Goal: Check status: Check status

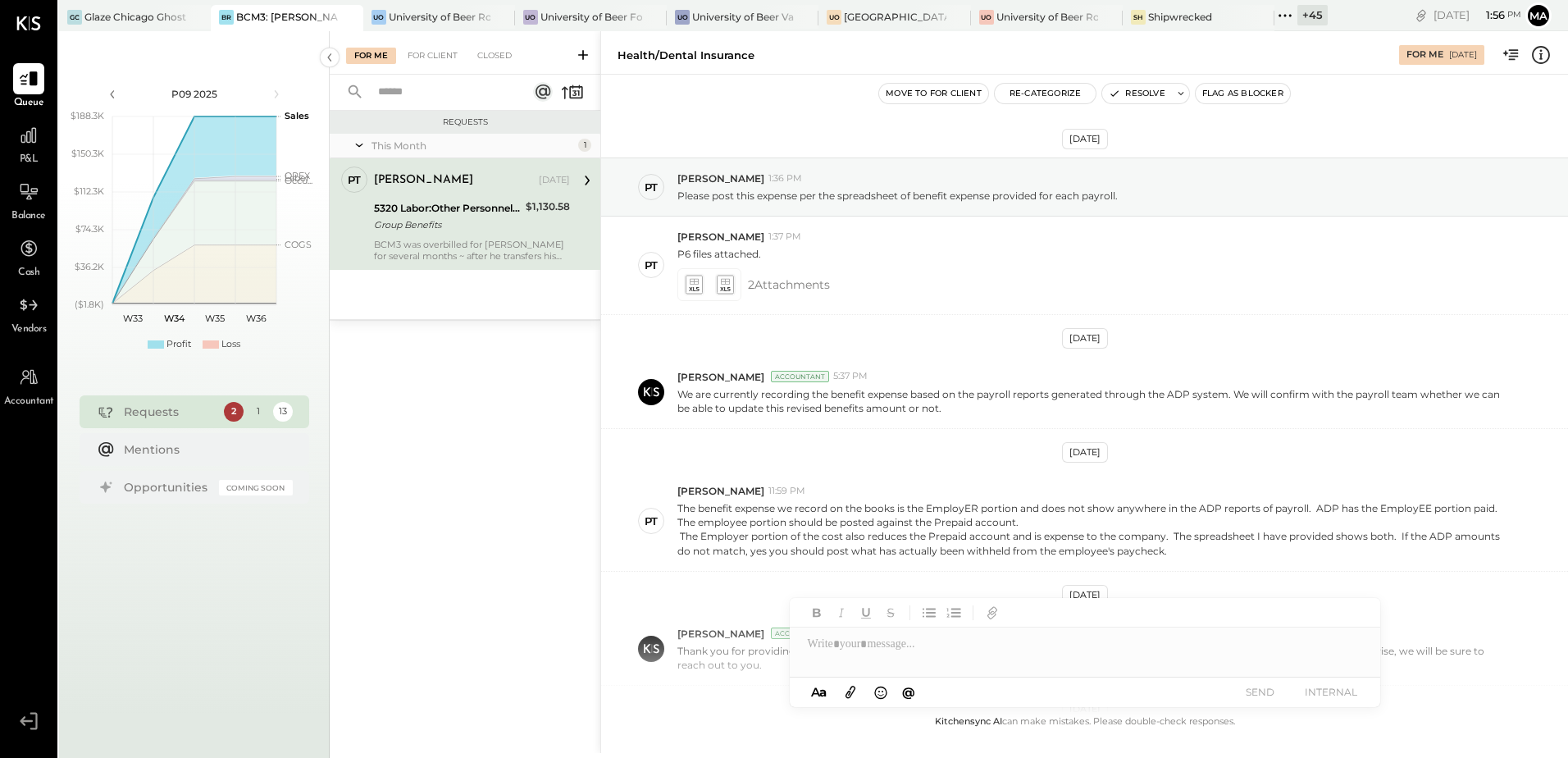
scroll to position [445, 0]
